Goal: Task Accomplishment & Management: Manage account settings

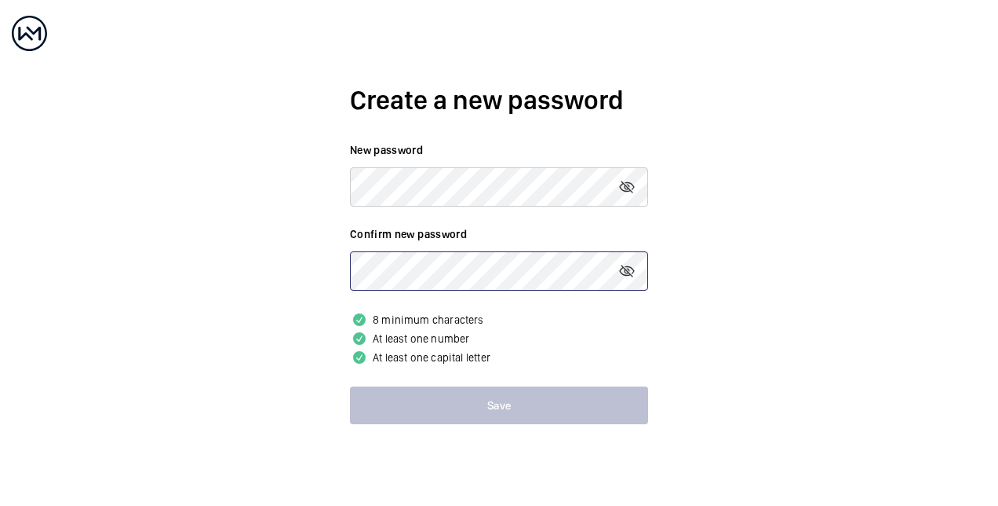
click at [350, 386] on button "Save" at bounding box center [499, 405] width 298 height 38
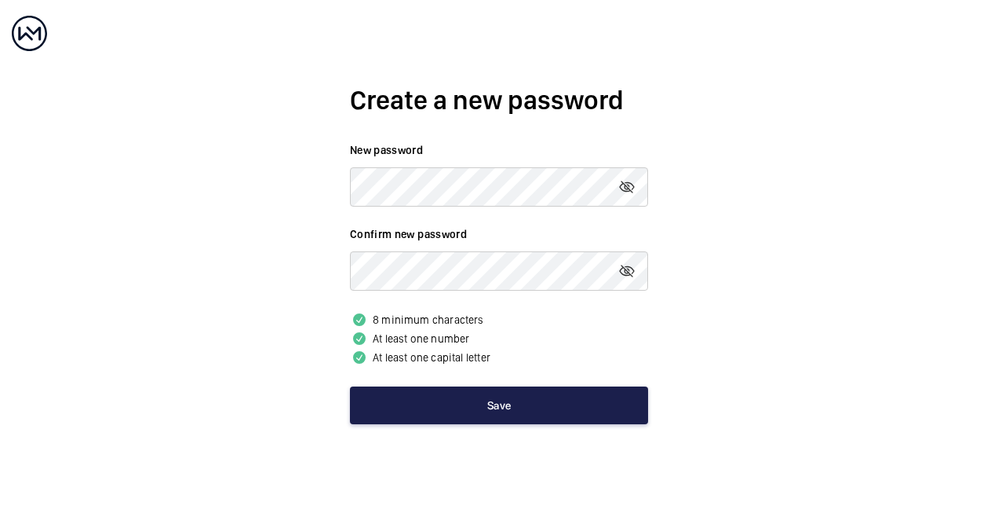
click at [499, 408] on button "Save" at bounding box center [499, 405] width 298 height 38
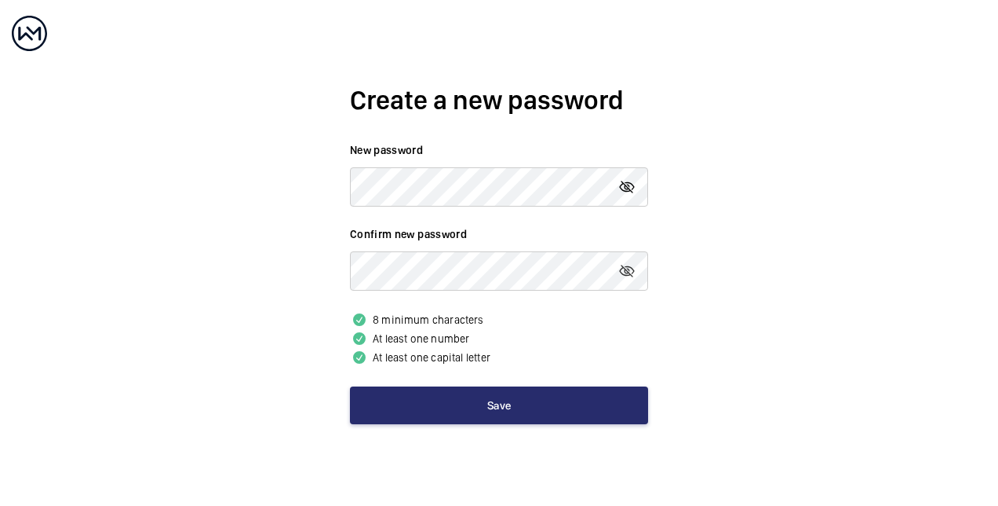
click at [626, 188] on mat-icon at bounding box center [627, 186] width 19 height 19
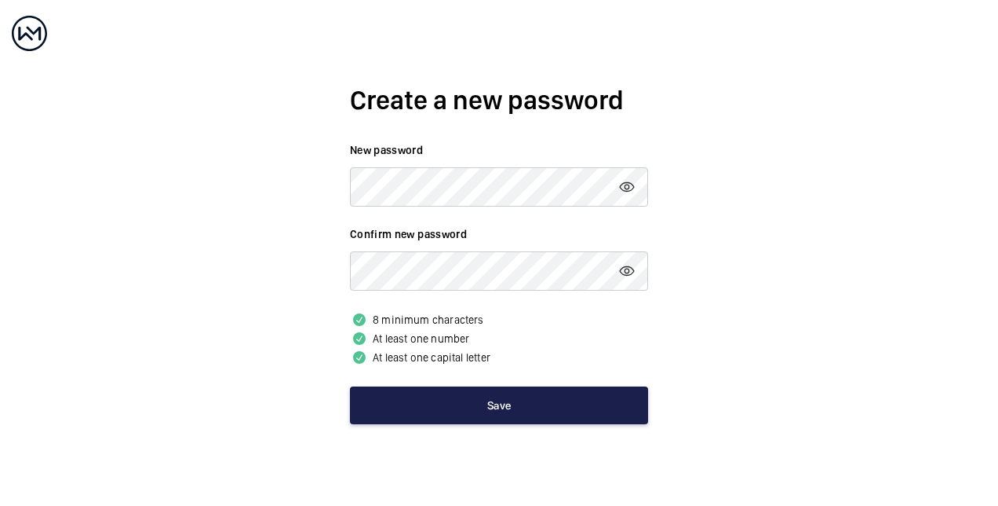
click at [461, 414] on button "Save" at bounding box center [499, 405] width 298 height 38
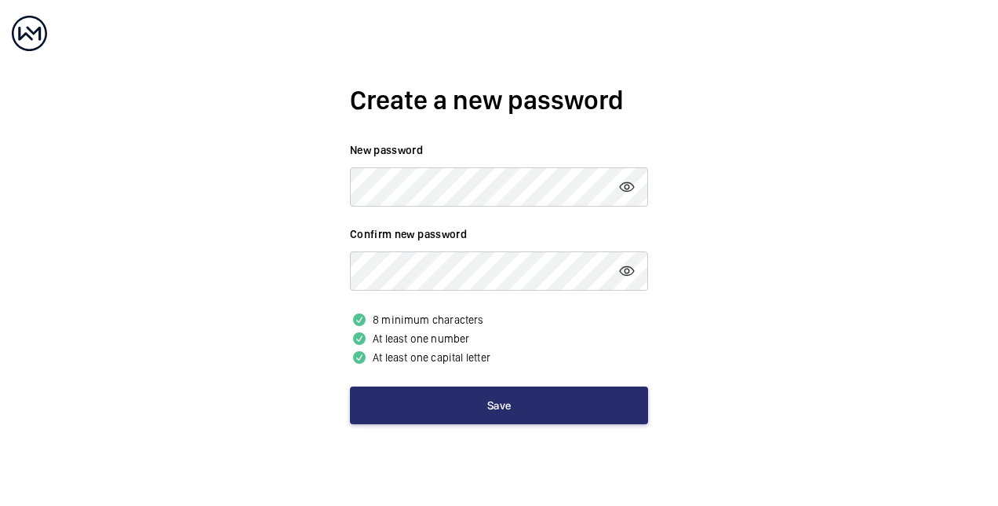
click at [31, 33] on div at bounding box center [29, 33] width 35 height 35
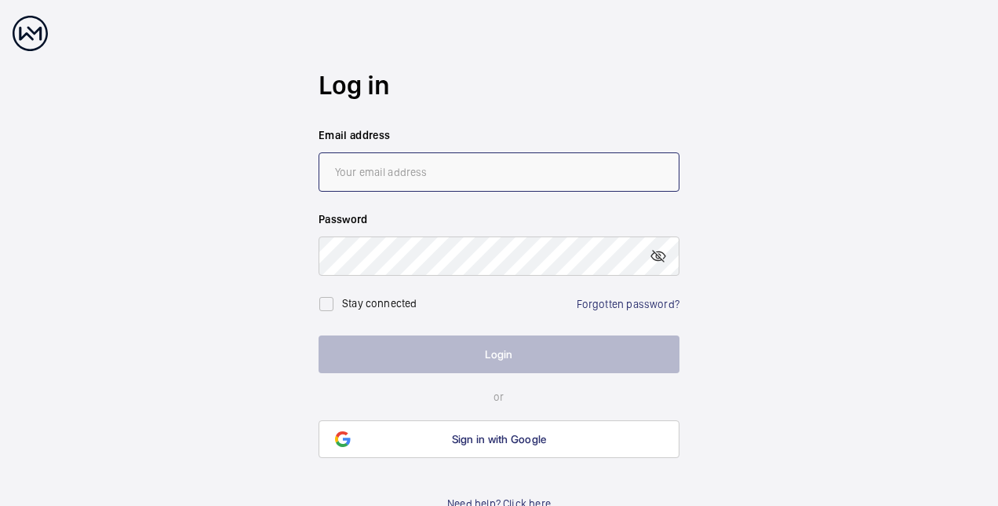
click at [438, 176] on input "email" at bounding box center [499, 171] width 361 height 39
type input "[PERSON_NAME][EMAIL_ADDRESS][DOMAIN_NAME]"
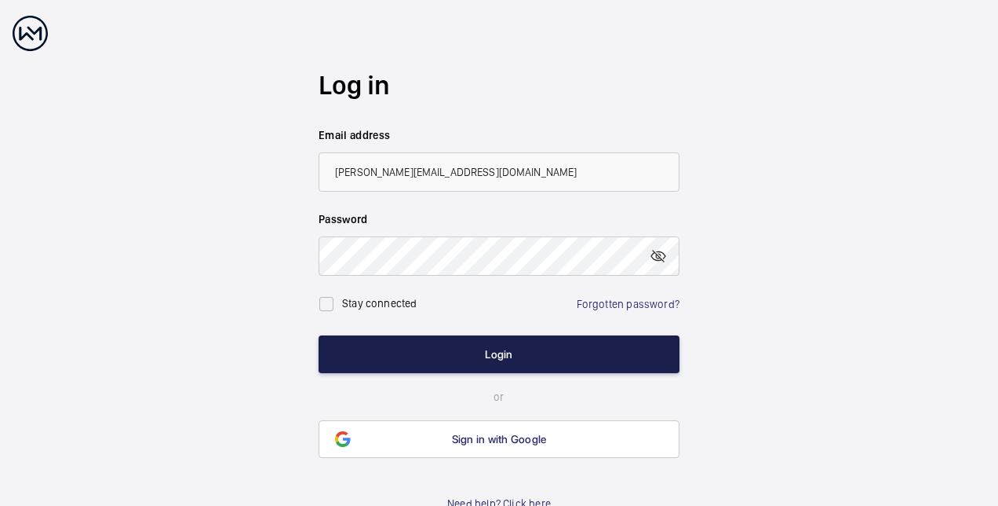
click at [471, 353] on button "Login" at bounding box center [499, 354] width 361 height 38
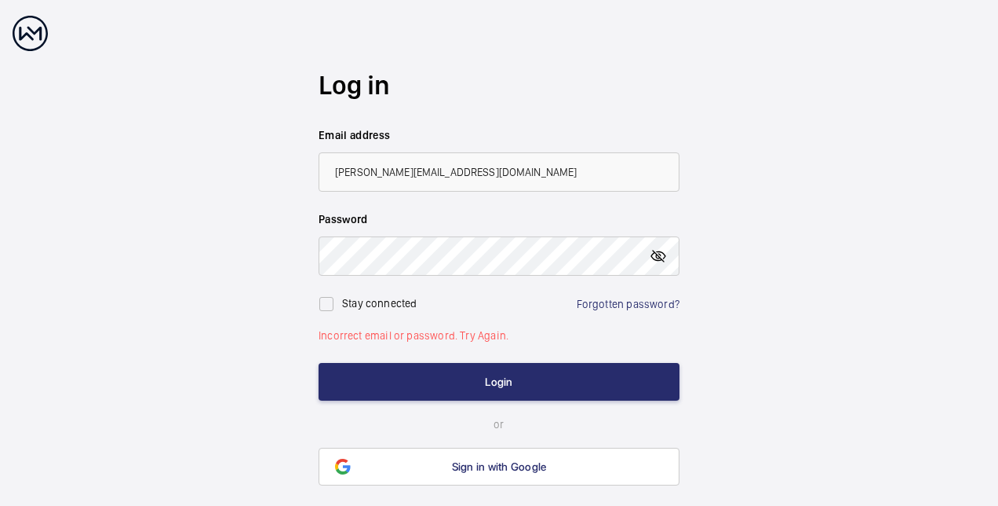
click at [657, 262] on mat-icon at bounding box center [658, 255] width 19 height 19
click at [133, 262] on wm-front-auth-container "Log in Email address hayley.mcgarrell@uncommon.co.uk Password Stay connected Fo…" at bounding box center [499, 277] width 998 height 554
click at [319, 363] on button "Login" at bounding box center [499, 382] width 361 height 38
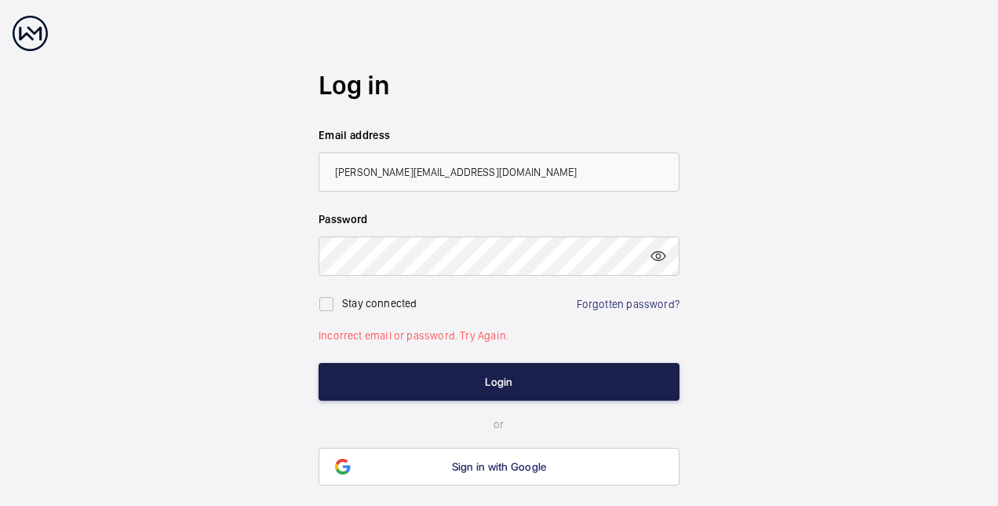
click at [370, 368] on button "Login" at bounding box center [499, 382] width 361 height 38
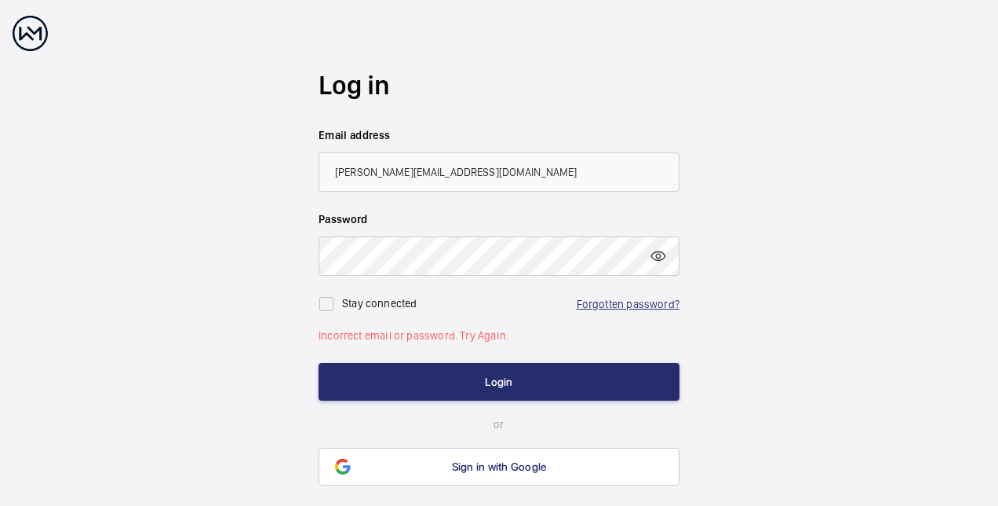
click at [657, 304] on link "Forgotten password?" at bounding box center [628, 303] width 103 height 13
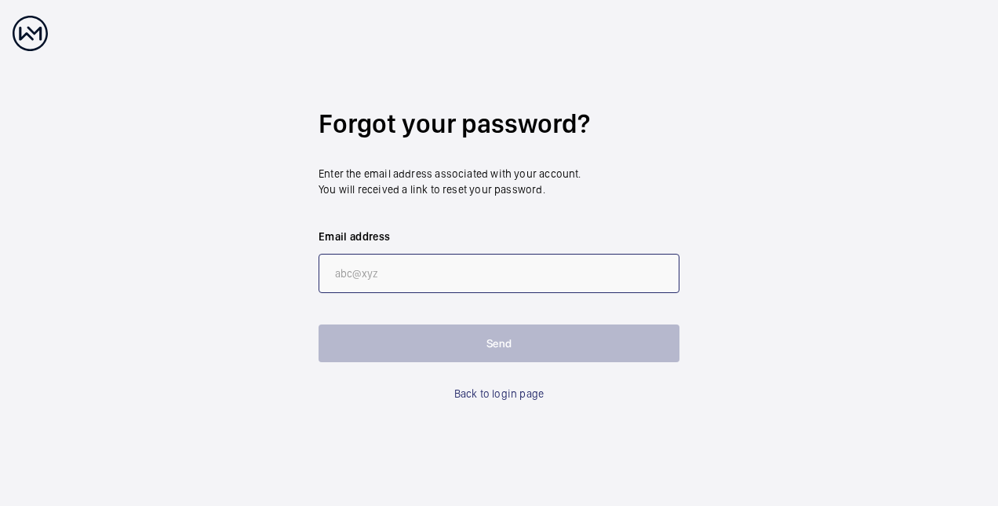
click at [540, 281] on input "email" at bounding box center [499, 273] width 361 height 39
type input "[PERSON_NAME][EMAIL_ADDRESS][DOMAIN_NAME]"
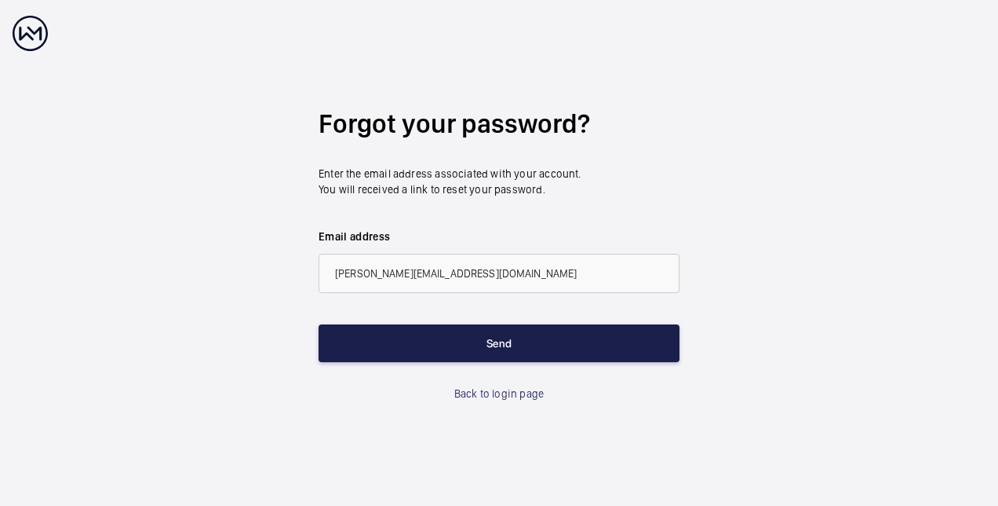
click at [484, 345] on button "Send" at bounding box center [499, 343] width 361 height 38
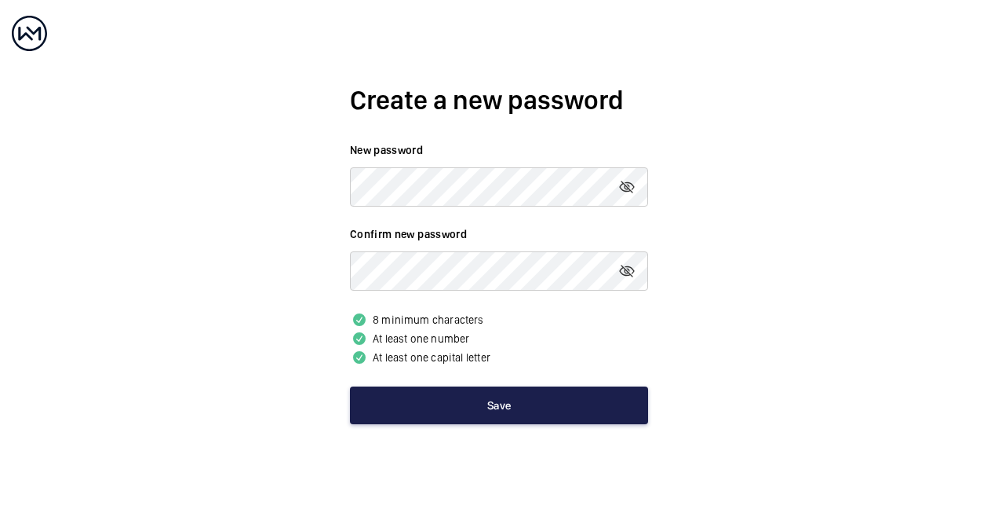
click at [512, 407] on button "Save" at bounding box center [499, 405] width 298 height 38
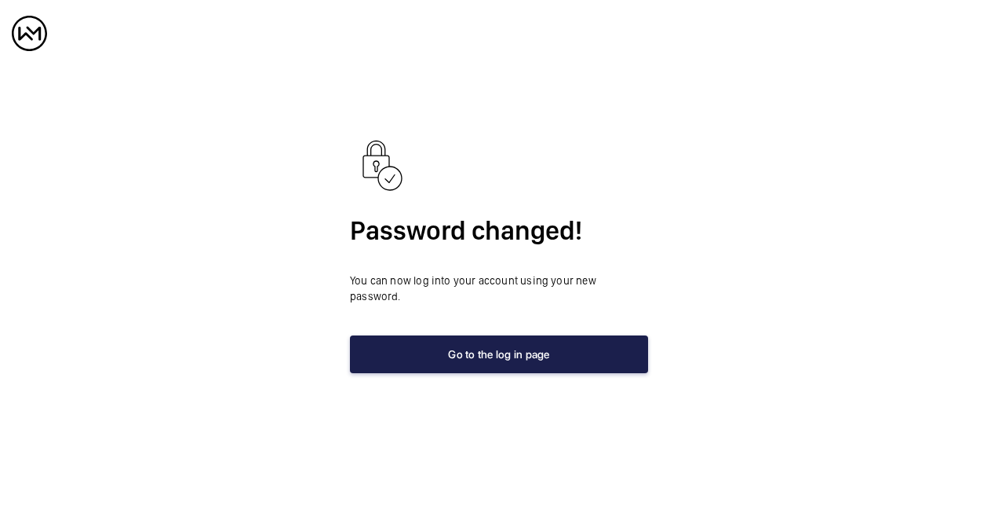
click at [524, 344] on button "Go to the log in page" at bounding box center [499, 354] width 298 height 38
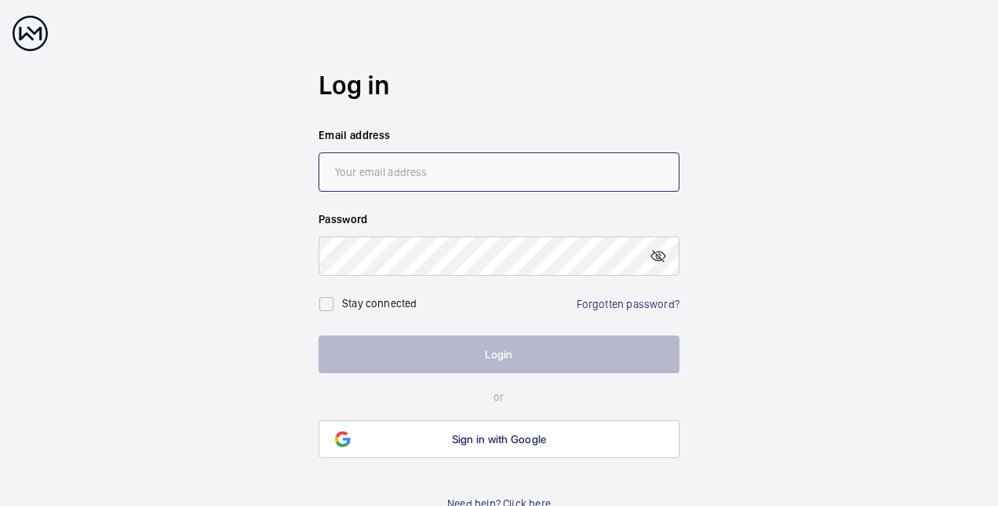
click at [491, 181] on input "email" at bounding box center [499, 171] width 361 height 39
type input "[PERSON_NAME][EMAIL_ADDRESS][DOMAIN_NAME]"
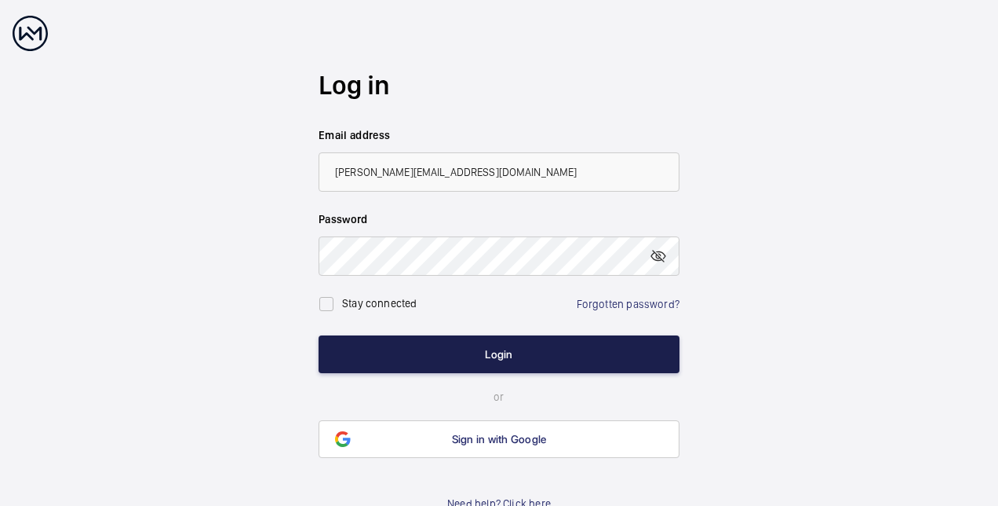
click at [499, 356] on button "Login" at bounding box center [499, 354] width 361 height 38
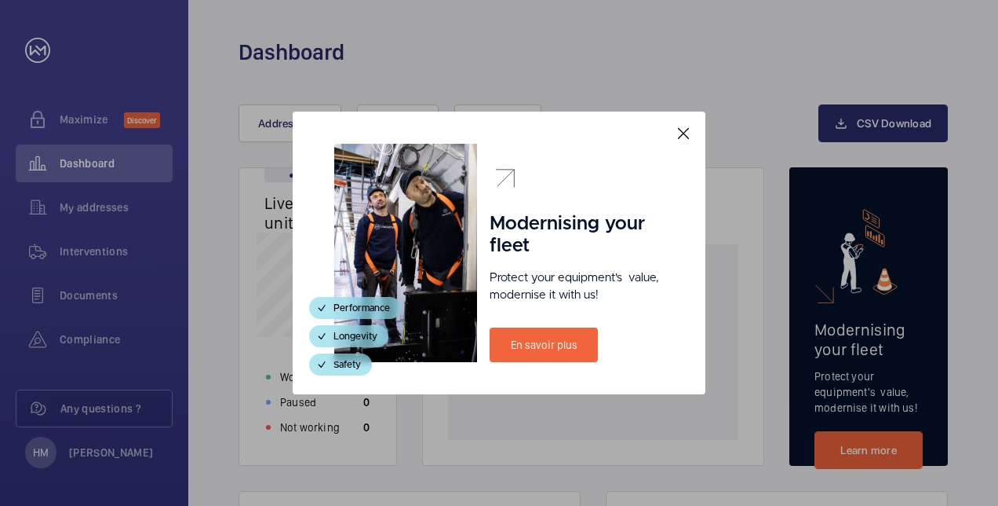
click at [688, 130] on mat-icon at bounding box center [683, 133] width 19 height 19
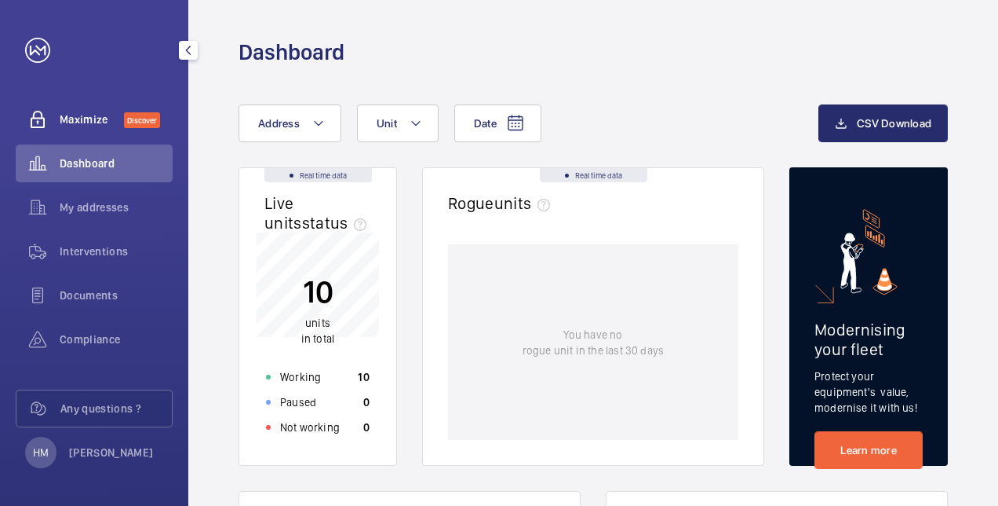
click at [86, 116] on span "Maximize" at bounding box center [92, 119] width 64 height 16
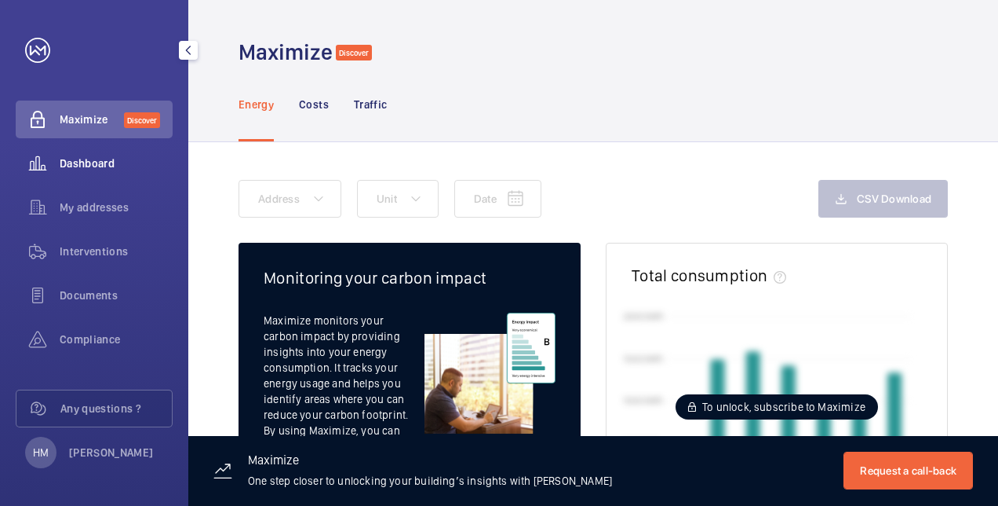
click at [75, 162] on span "Dashboard" at bounding box center [116, 163] width 113 height 16
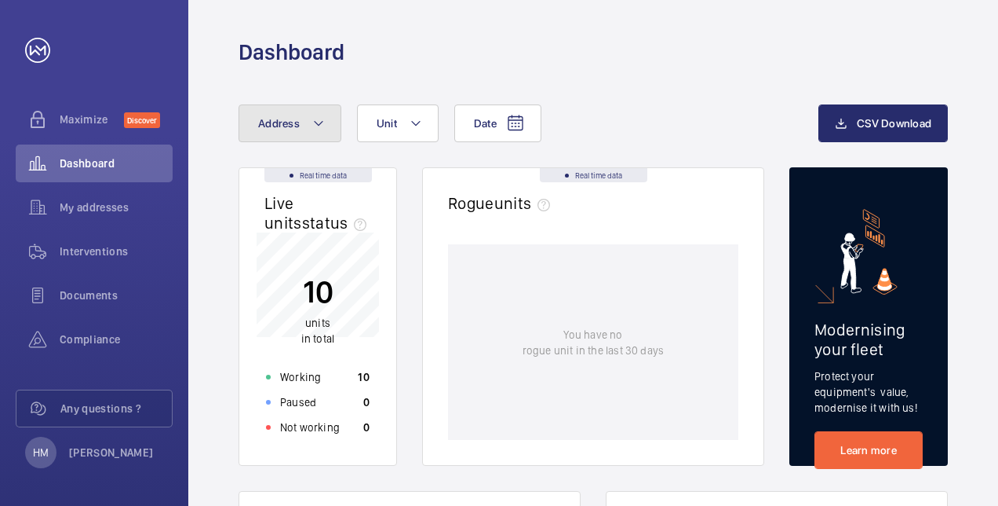
click at [301, 115] on button "Address" at bounding box center [290, 123] width 103 height 38
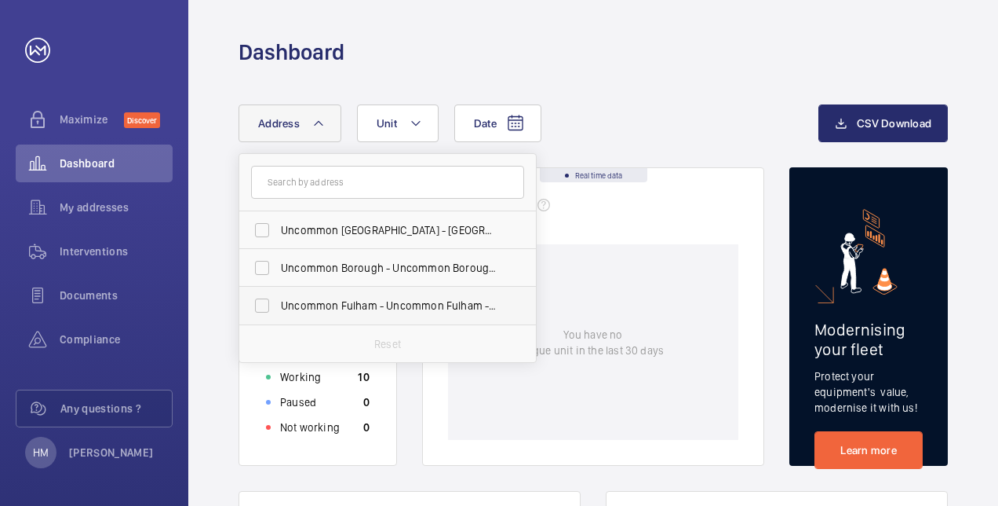
click at [264, 307] on label "Uncommon Fulham - Uncommon Fulham - Flexible Office [GEOGRAPHIC_DATA]" at bounding box center [375, 306] width 273 height 38
click at [264, 307] on input "Uncommon Fulham - Uncommon Fulham - Flexible Office [GEOGRAPHIC_DATA]" at bounding box center [261, 305] width 31 height 31
checkbox input "true"
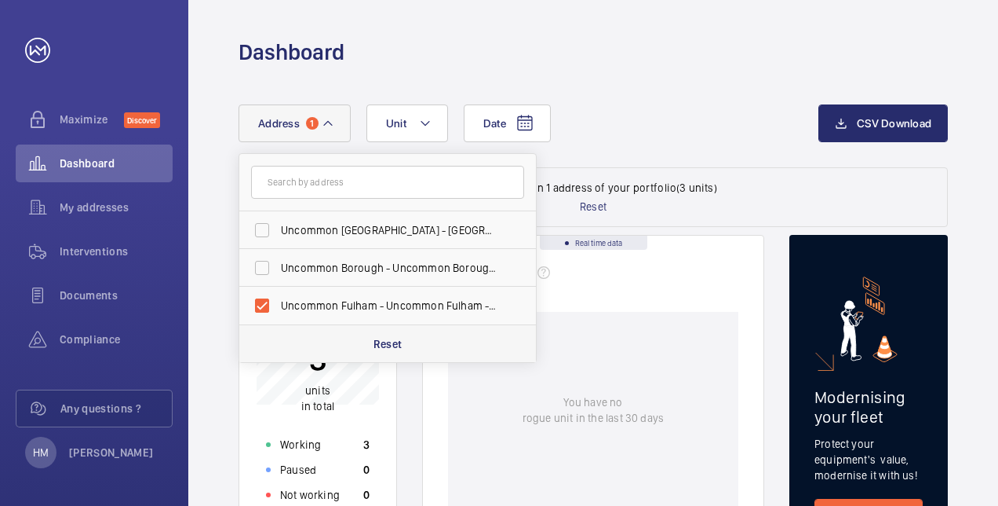
click at [330, 343] on div "Reset" at bounding box center [387, 343] width 297 height 38
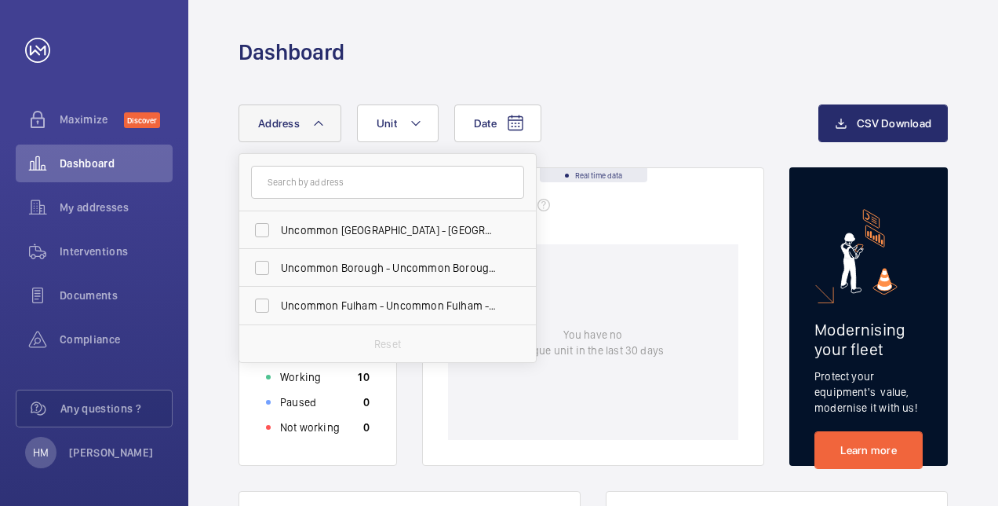
click at [704, 53] on div "Dashboard" at bounding box center [594, 52] width 710 height 29
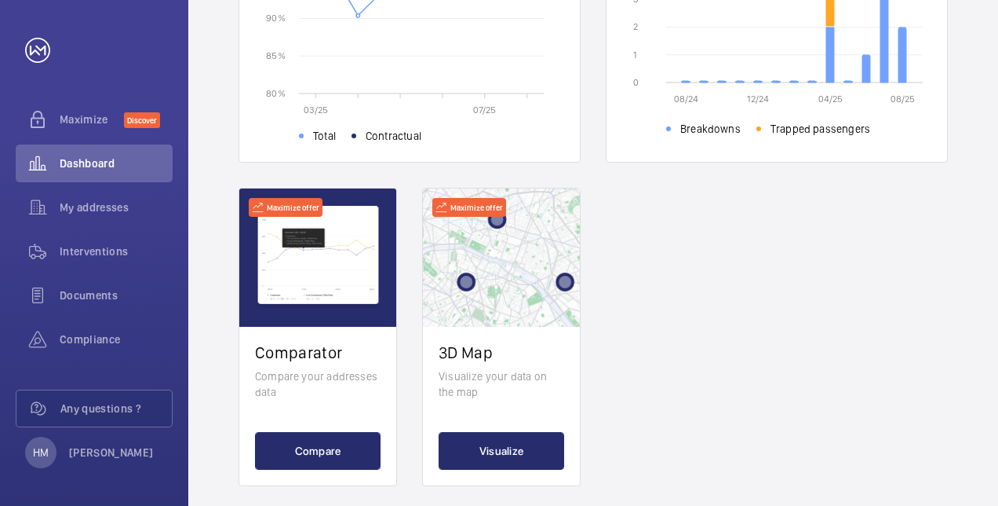
scroll to position [644, 0]
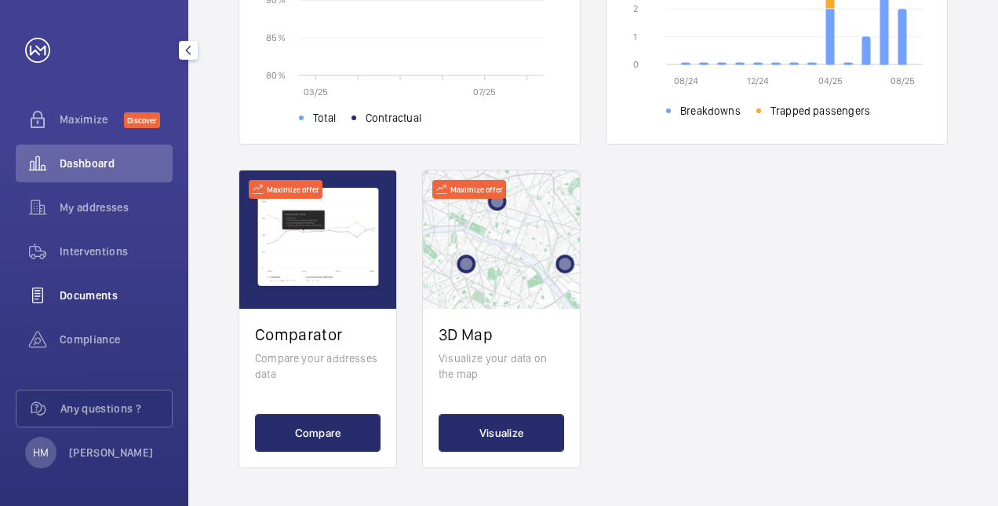
click at [89, 295] on span "Documents" at bounding box center [116, 295] width 113 height 16
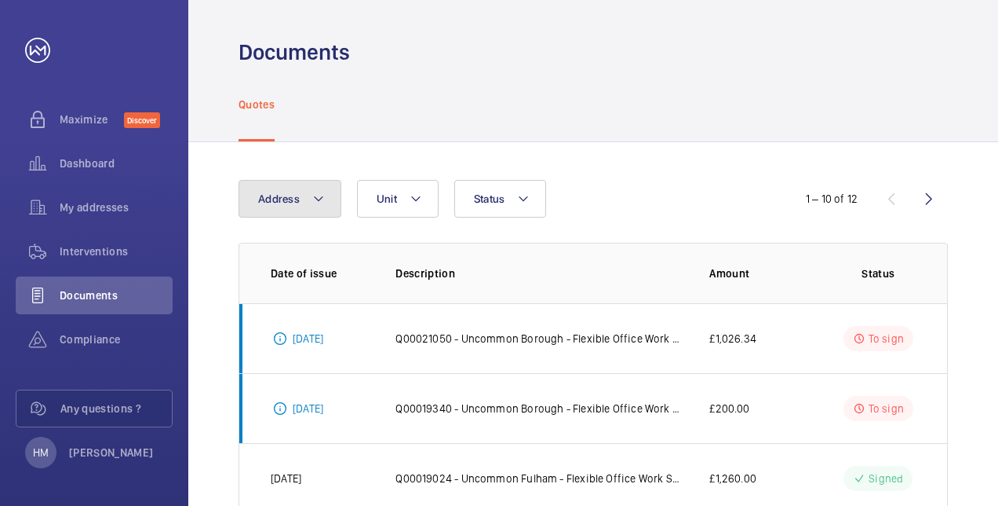
click at [309, 202] on button "Address" at bounding box center [290, 199] width 103 height 38
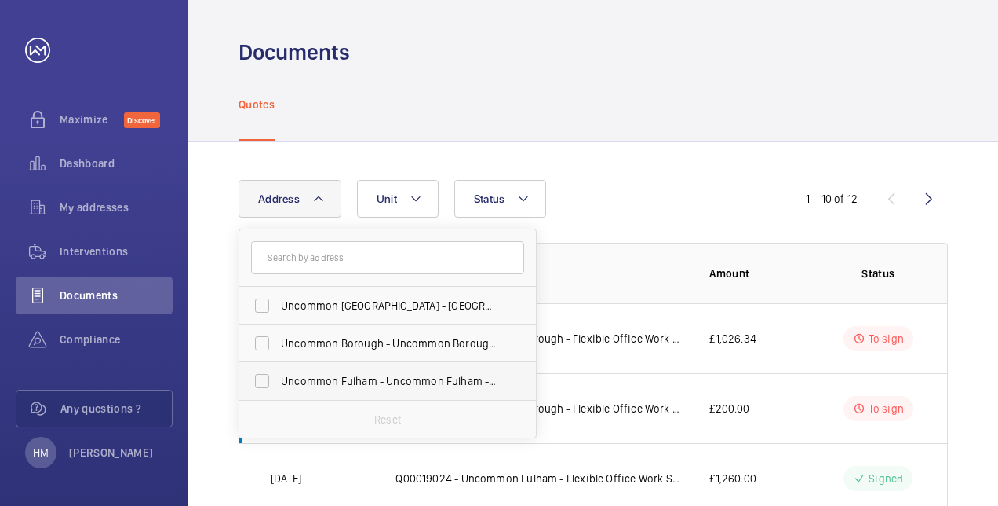
click at [258, 382] on label "Uncommon Fulham - Uncommon Fulham - Flexible Office [GEOGRAPHIC_DATA]" at bounding box center [375, 381] width 273 height 38
click at [258, 382] on input "Uncommon Fulham - Uncommon Fulham - Flexible Office [GEOGRAPHIC_DATA]" at bounding box center [261, 380] width 31 height 31
checkbox input "true"
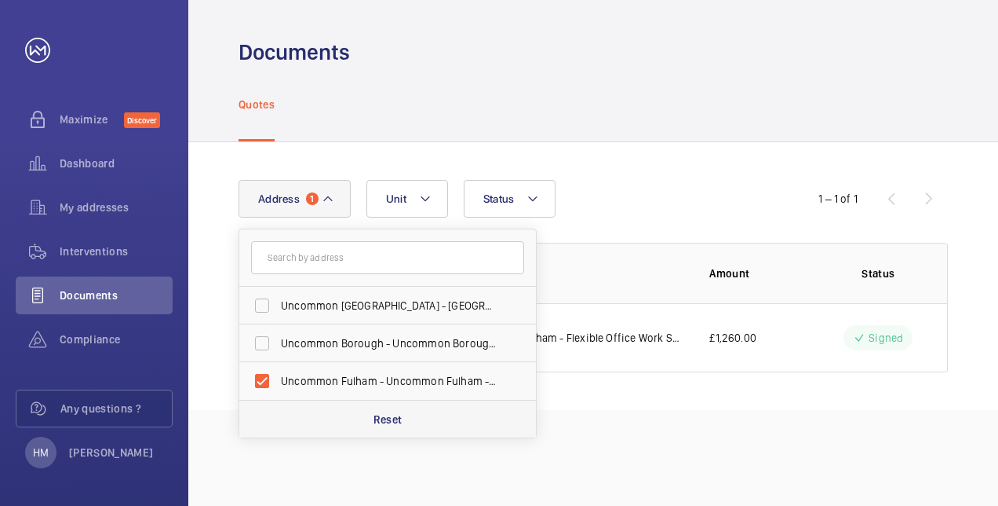
click at [476, 424] on div "Reset" at bounding box center [387, 419] width 297 height 38
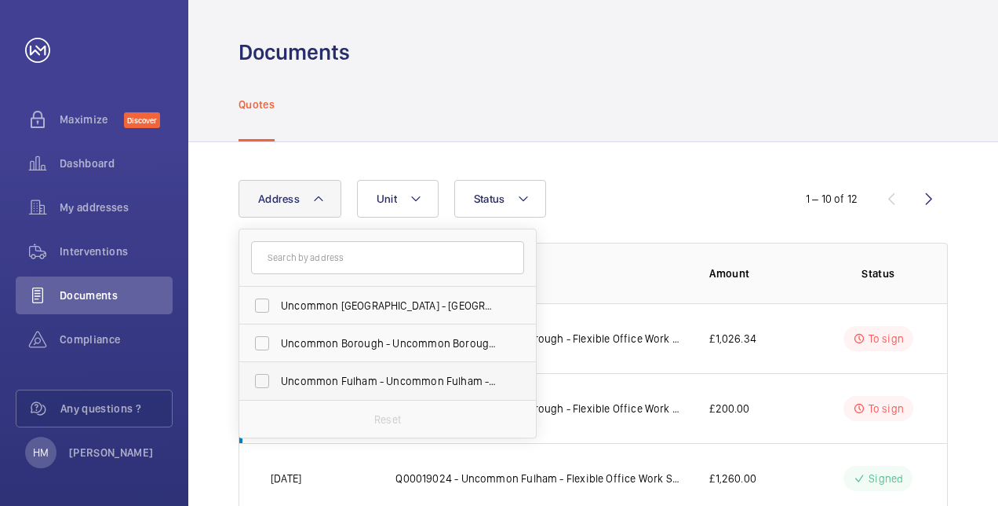
click at [265, 383] on label "Uncommon Fulham - Uncommon Fulham - Flexible Office [GEOGRAPHIC_DATA]" at bounding box center [375, 381] width 273 height 38
click at [265, 383] on input "Uncommon Fulham - Uncommon Fulham - Flexible Office [GEOGRAPHIC_DATA]" at bounding box center [261, 380] width 31 height 31
checkbox input "true"
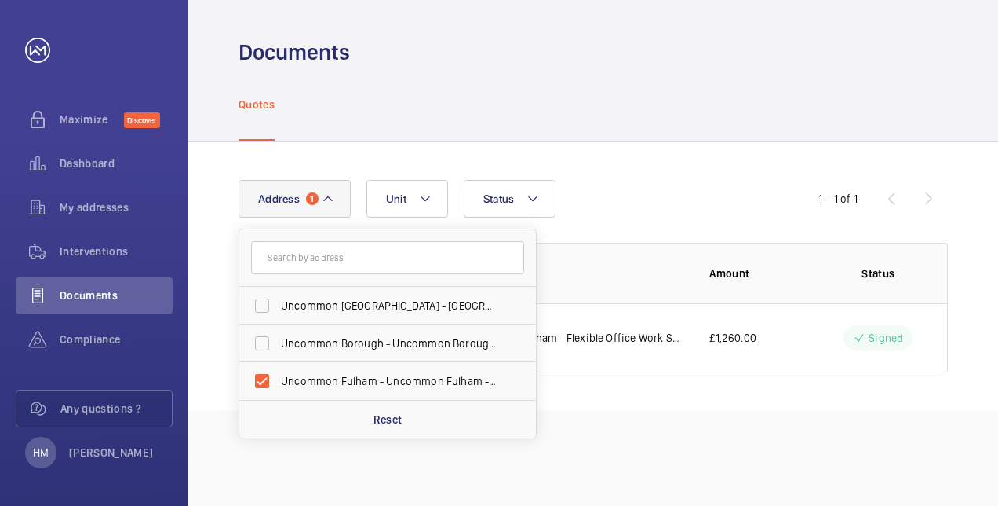
click at [711, 109] on div "Quotes" at bounding box center [594, 104] width 710 height 75
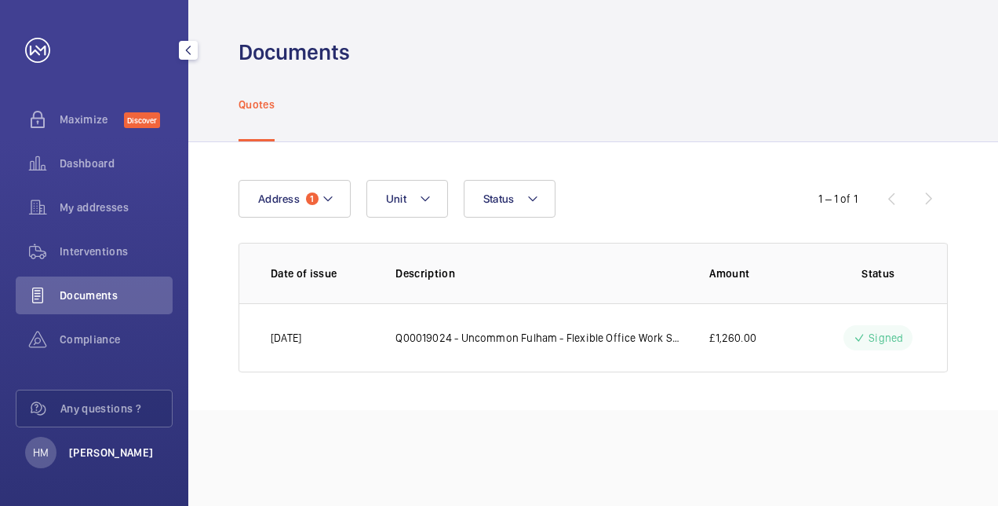
click at [97, 456] on p "[PERSON_NAME]" at bounding box center [111, 452] width 85 height 16
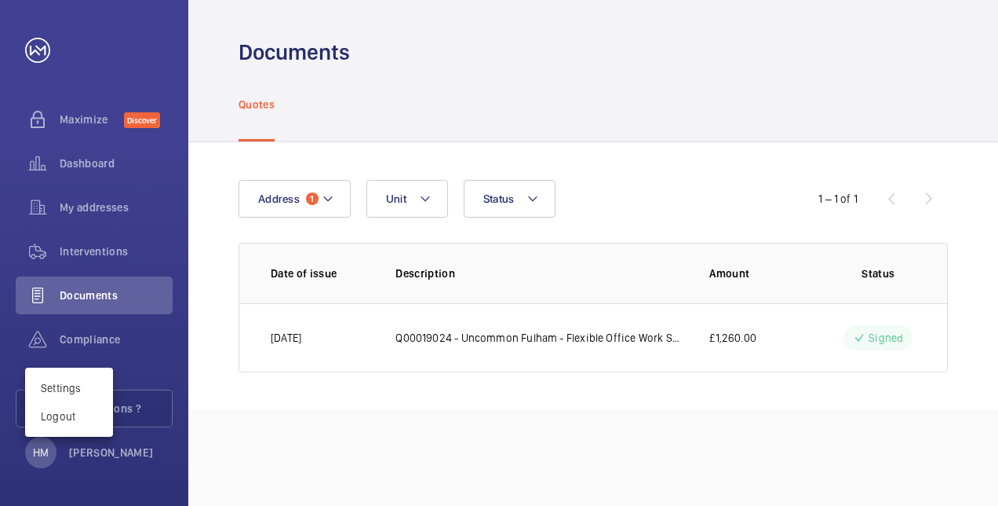
click at [94, 121] on div at bounding box center [499, 253] width 998 height 506
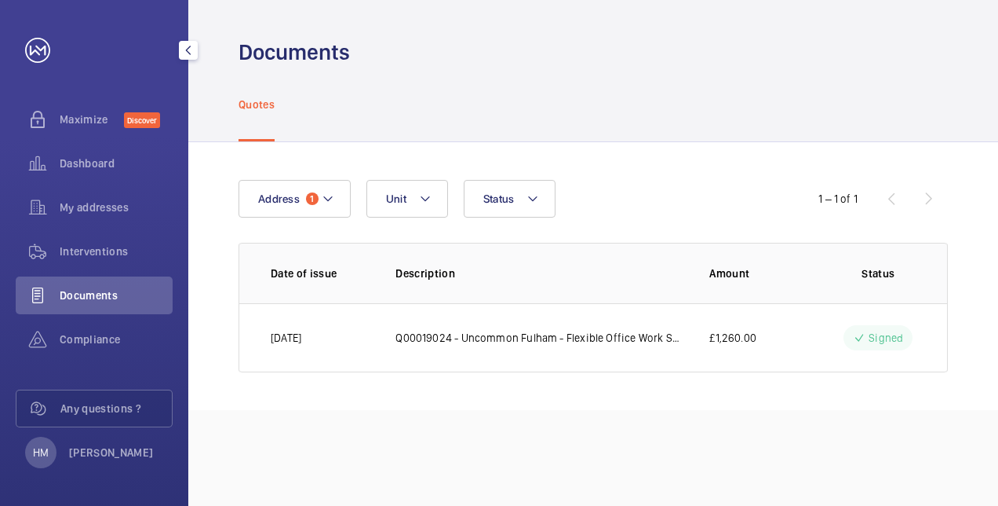
click at [94, 121] on span "Maximize" at bounding box center [92, 119] width 64 height 16
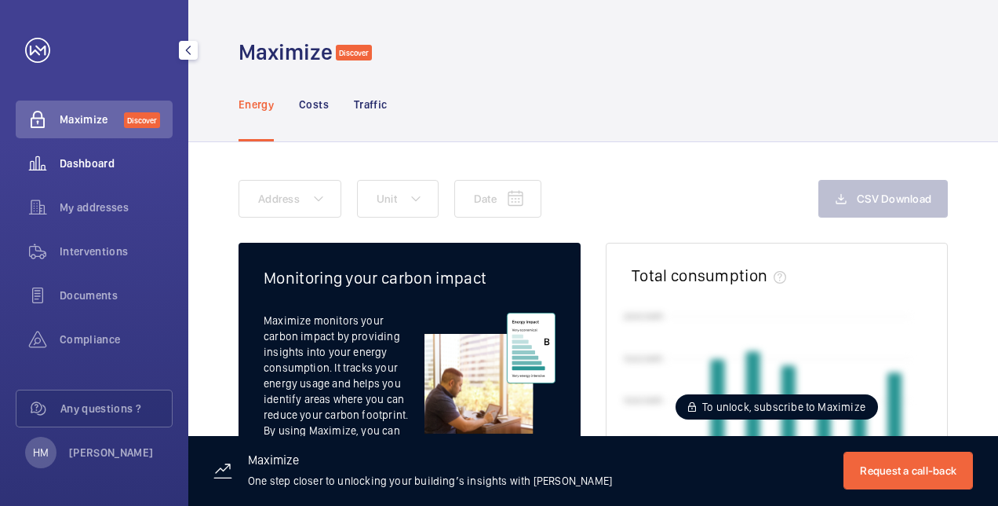
click at [86, 162] on span "Dashboard" at bounding box center [116, 163] width 113 height 16
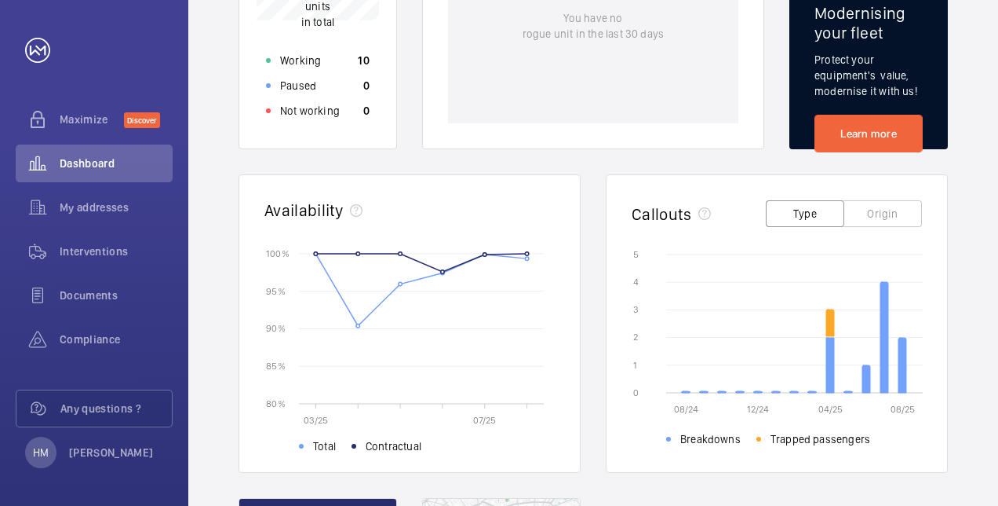
scroll to position [316, 0]
click at [131, 207] on span "My addresses" at bounding box center [116, 207] width 113 height 16
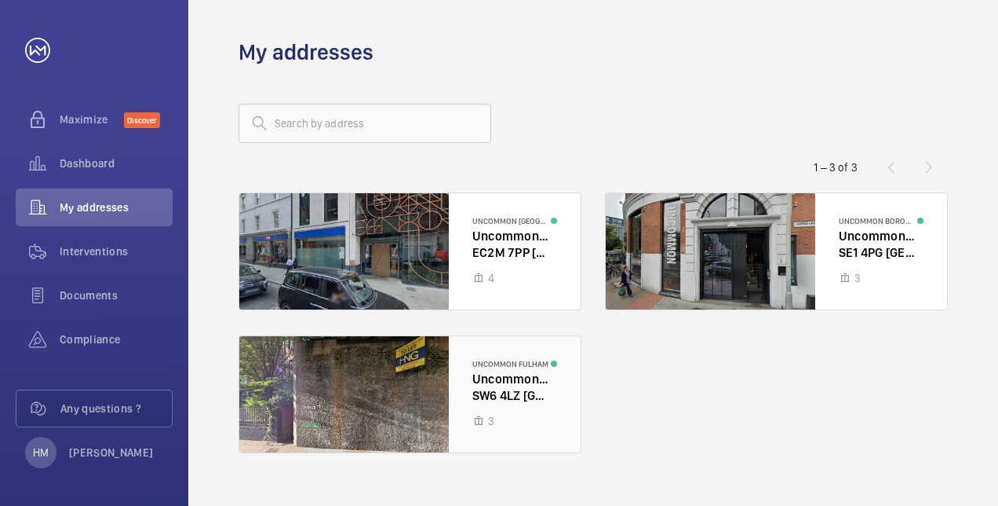
click at [411, 378] on div at bounding box center [409, 394] width 341 height 116
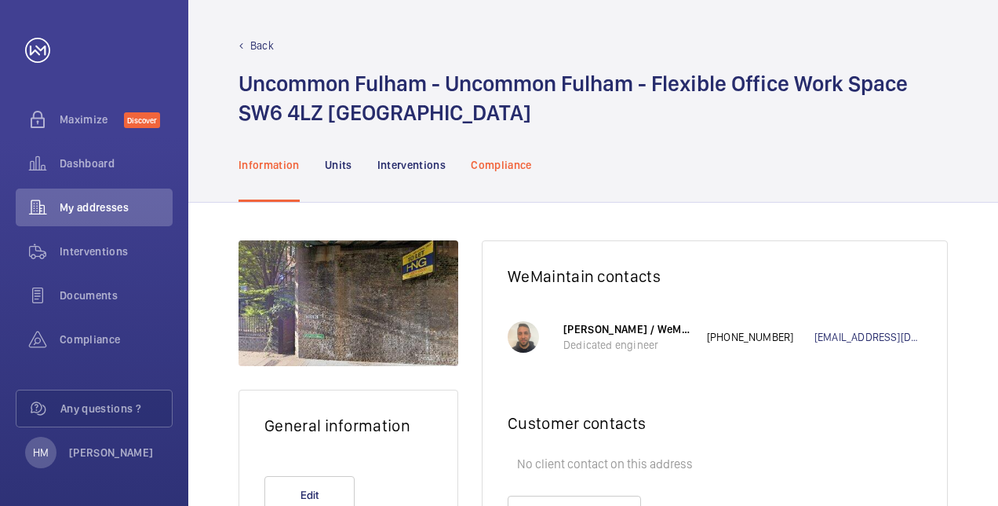
click at [509, 162] on p "Compliance" at bounding box center [501, 165] width 61 height 16
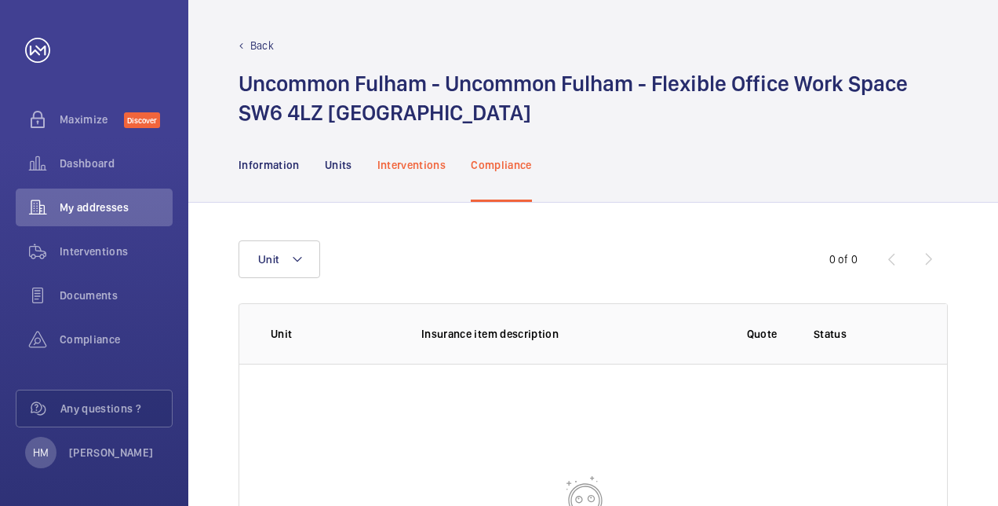
click at [422, 168] on p "Interventions" at bounding box center [412, 165] width 69 height 16
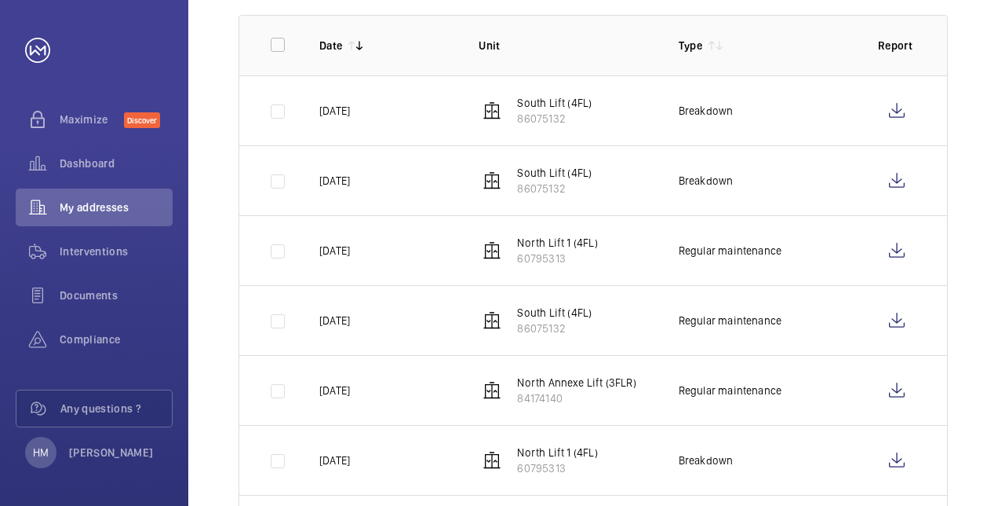
scroll to position [323, 0]
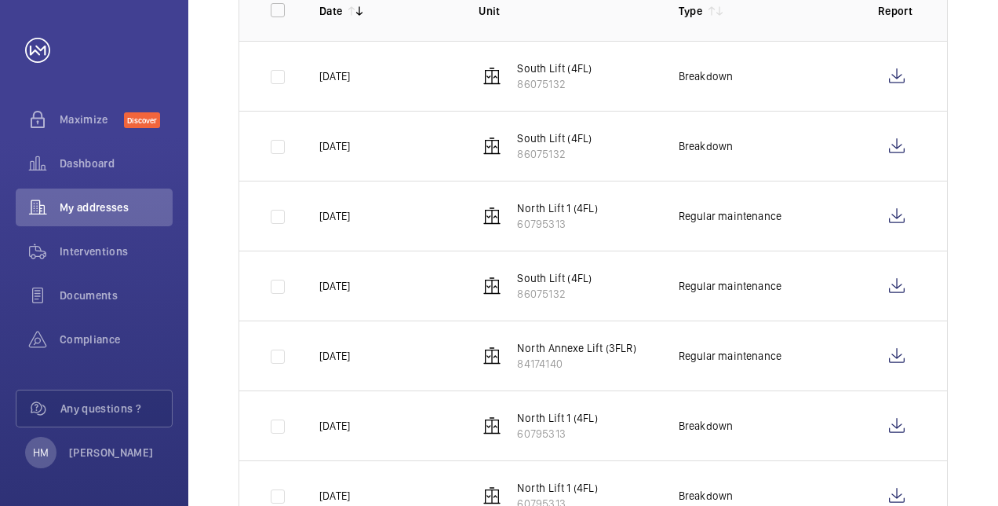
click at [282, 217] on td at bounding box center [266, 216] width 55 height 70
click at [275, 221] on td at bounding box center [266, 216] width 55 height 70
click at [276, 212] on td at bounding box center [266, 216] width 55 height 70
click at [275, 358] on td at bounding box center [266, 355] width 55 height 70
click at [276, 283] on td at bounding box center [266, 285] width 55 height 70
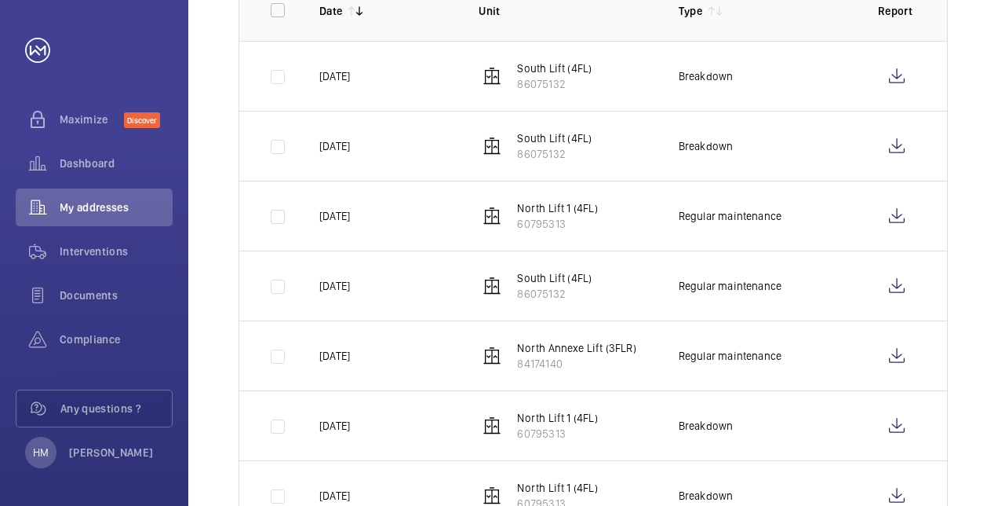
click at [984, 277] on div "Done Upcoming Equipment type 1 – 10 of 28 Date Unit Type Report [DATE] South Li…" at bounding box center [593, 329] width 810 height 898
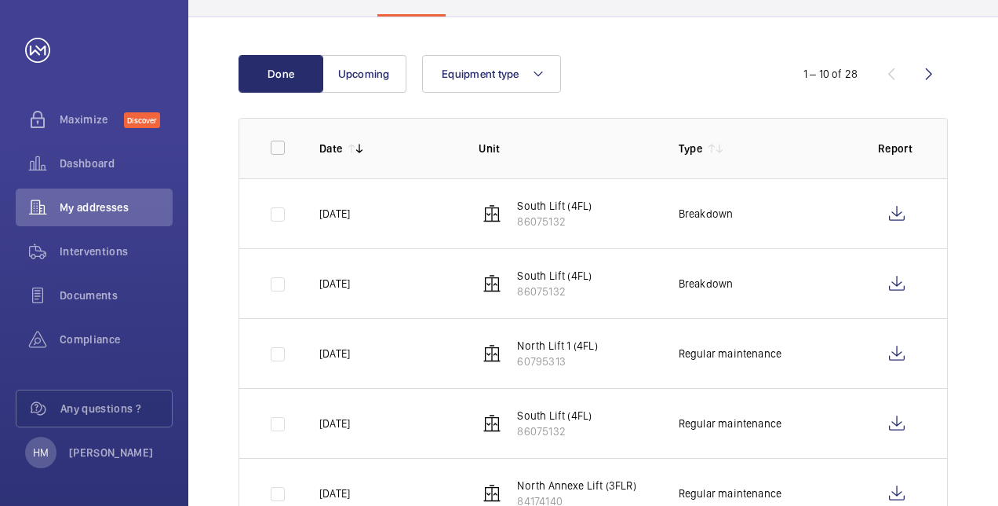
scroll to position [192, 0]
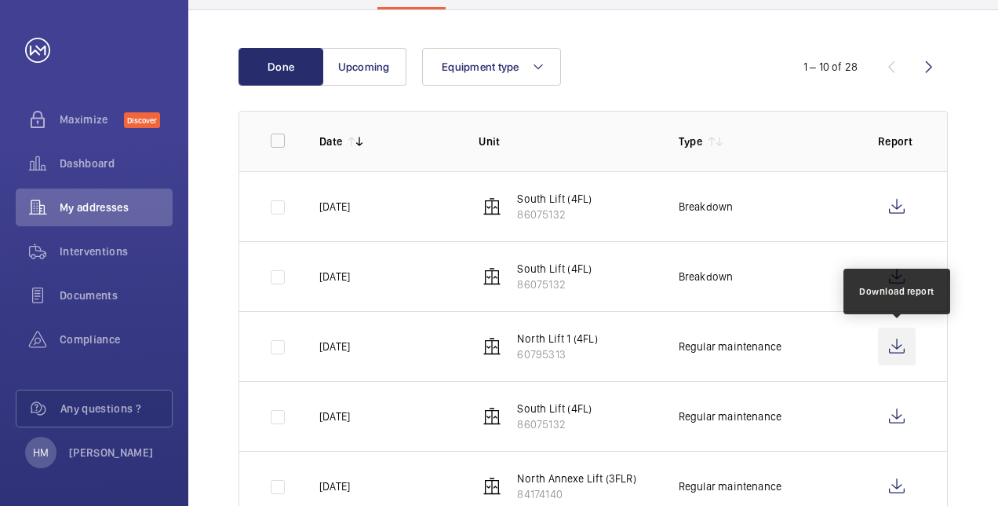
click at [896, 341] on wm-front-icon-button at bounding box center [897, 346] width 38 height 38
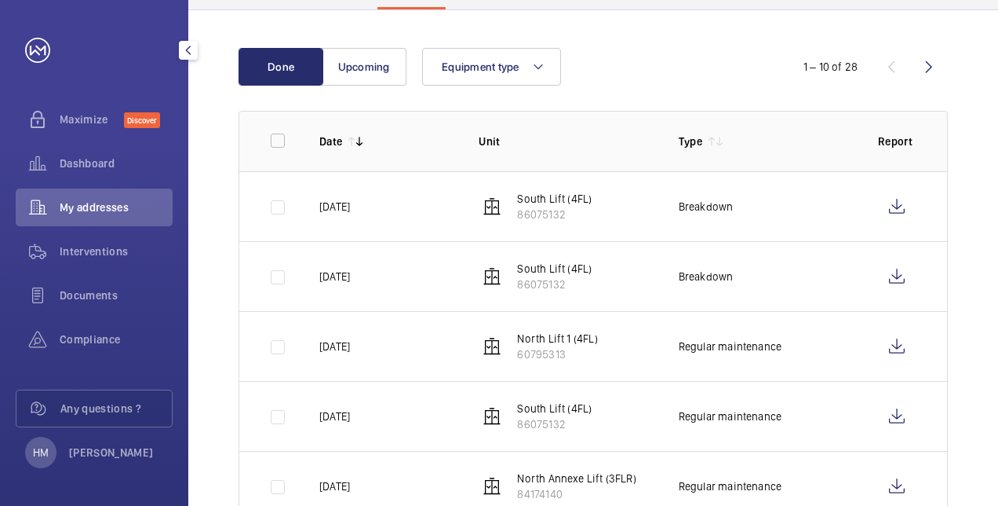
click at [78, 206] on span "My addresses" at bounding box center [116, 207] width 113 height 16
click at [86, 123] on span "Maximize" at bounding box center [92, 119] width 64 height 16
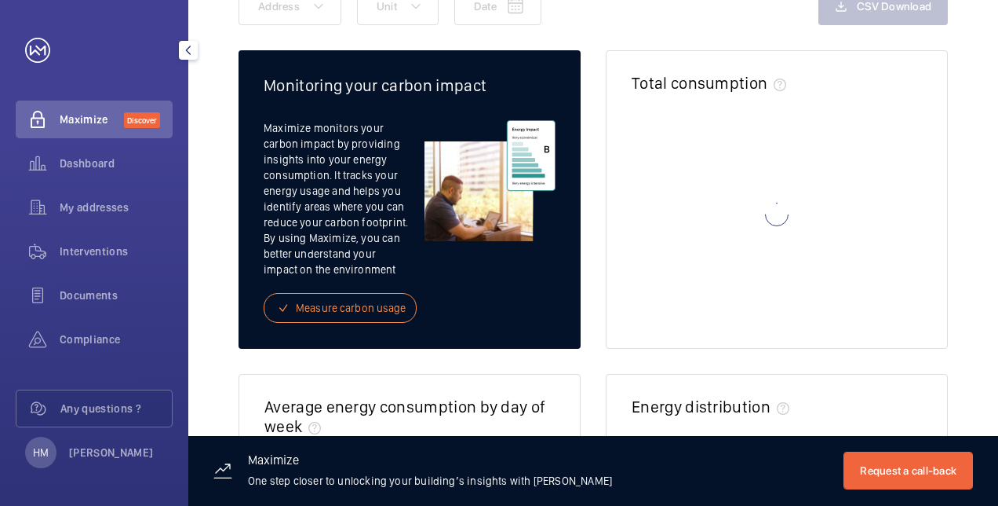
scroll to position [132, 0]
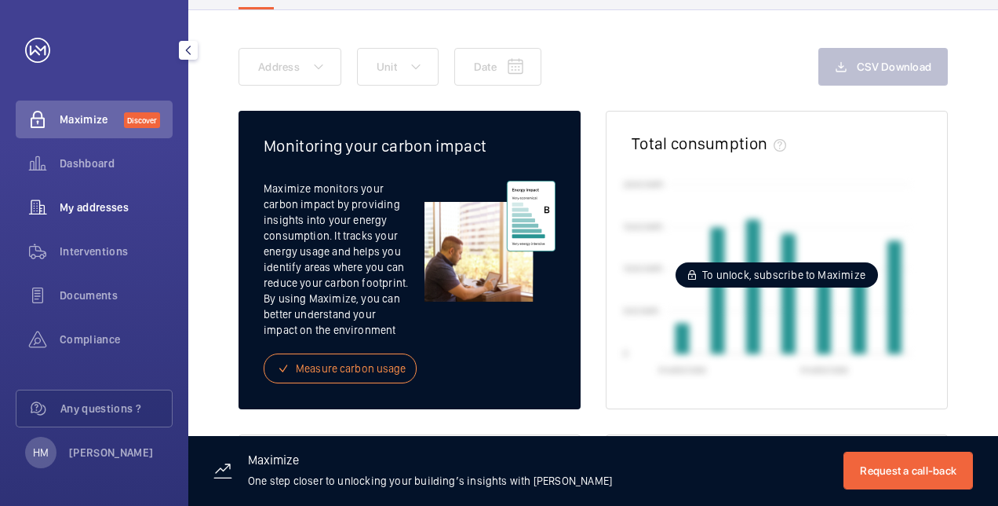
click at [92, 209] on span "My addresses" at bounding box center [116, 207] width 113 height 16
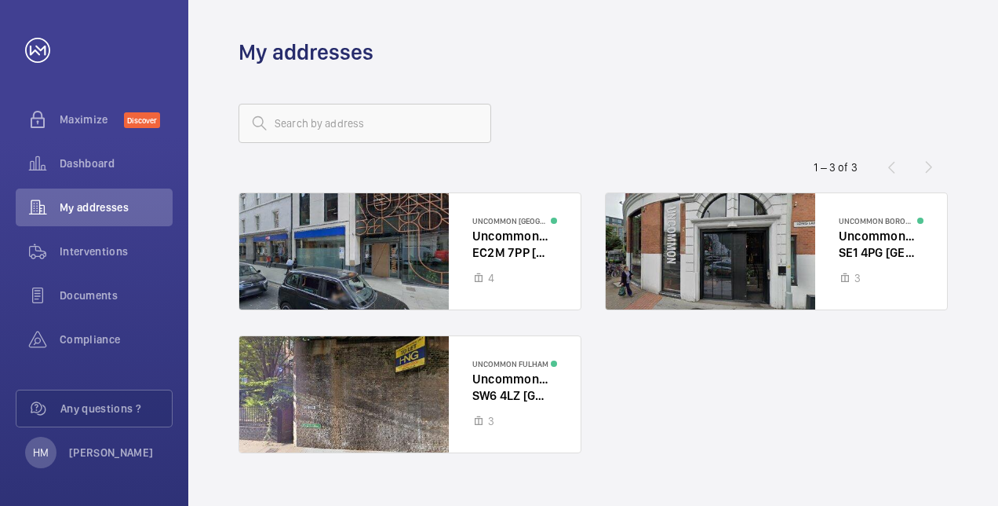
click at [512, 49] on div "My addresses" at bounding box center [594, 52] width 710 height 29
